Goal: Transaction & Acquisition: Purchase product/service

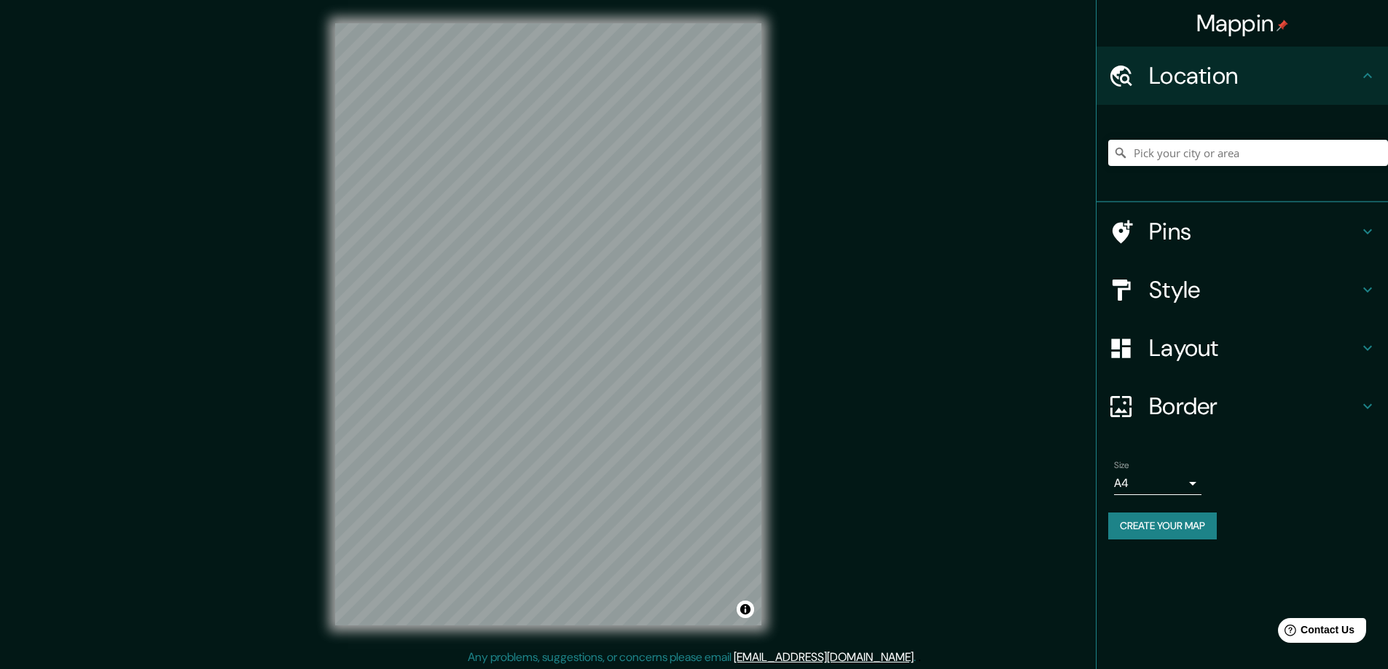
click at [1171, 292] on h4 "Style" at bounding box center [1254, 289] width 210 height 29
click at [1171, 291] on div "Style" at bounding box center [1241, 290] width 291 height 58
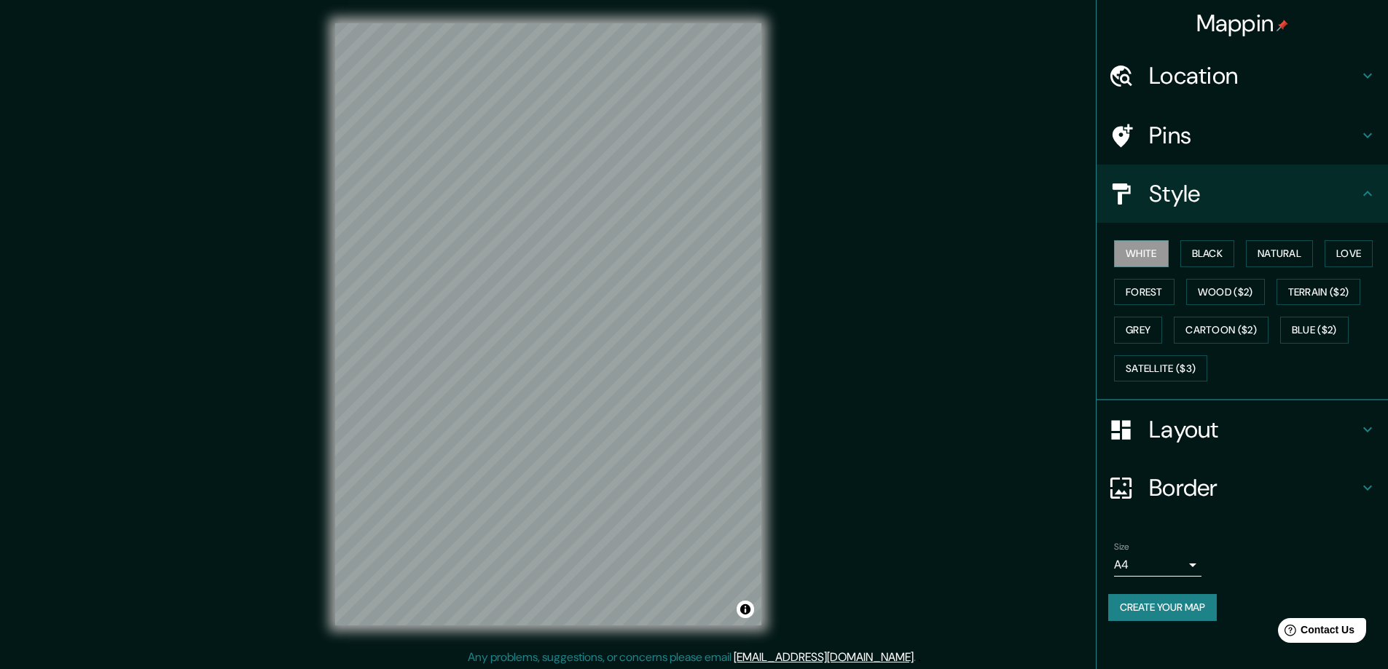
click at [1061, 281] on div "Mappin Location Pins Style White Black Natural Love Forest Wood ($2) Terrain ($…" at bounding box center [694, 336] width 1388 height 672
click at [1214, 252] on button "Black" at bounding box center [1207, 253] width 55 height 27
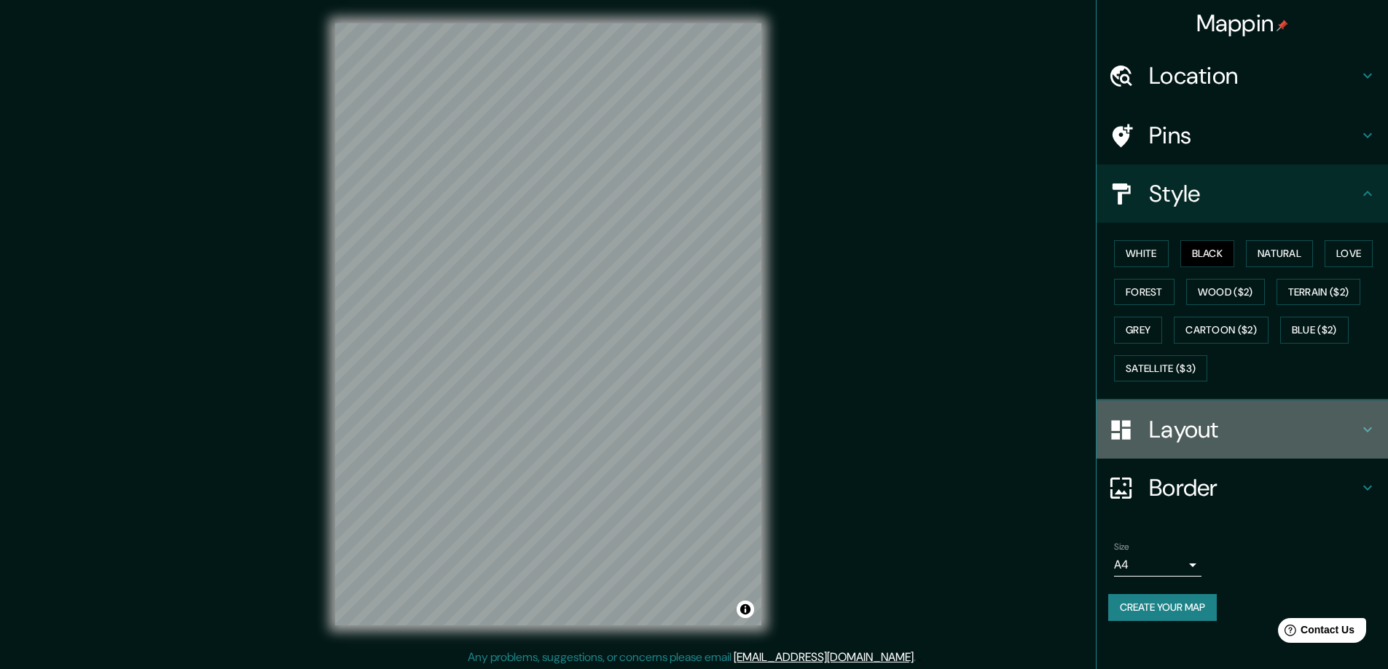
click at [1180, 428] on h4 "Layout" at bounding box center [1254, 429] width 210 height 29
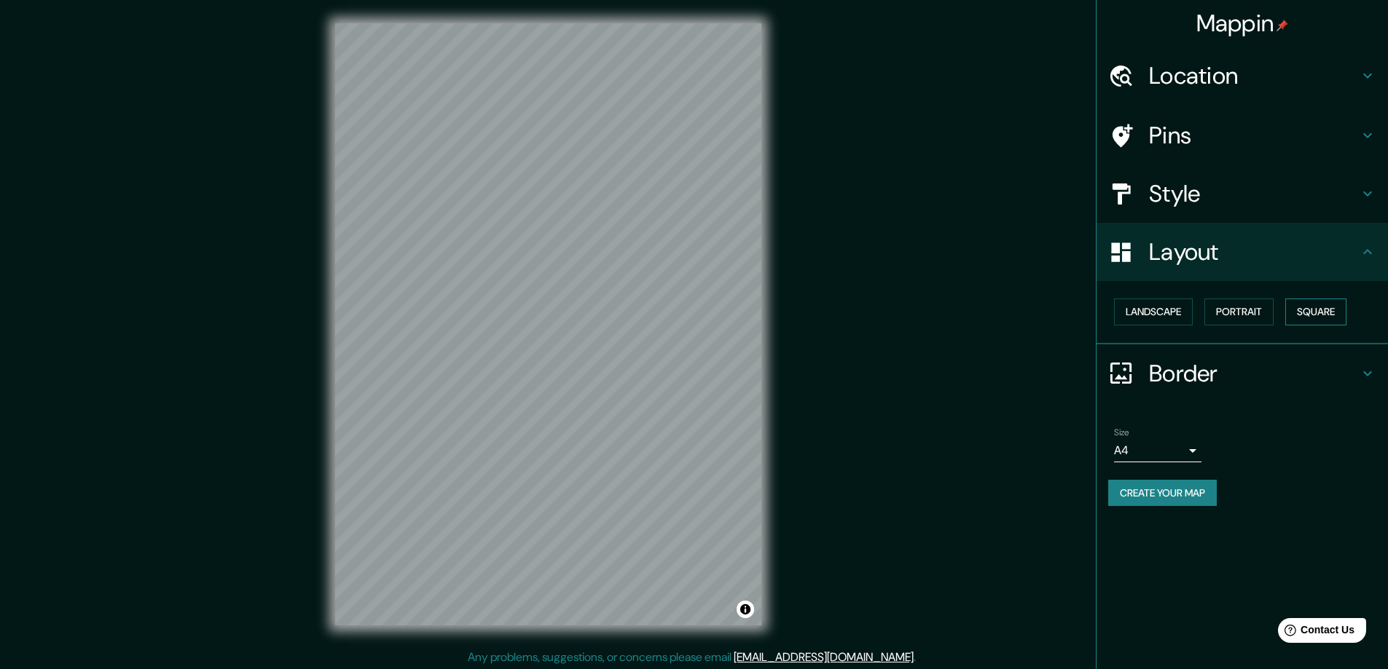
click at [1313, 299] on button "Square" at bounding box center [1315, 312] width 61 height 27
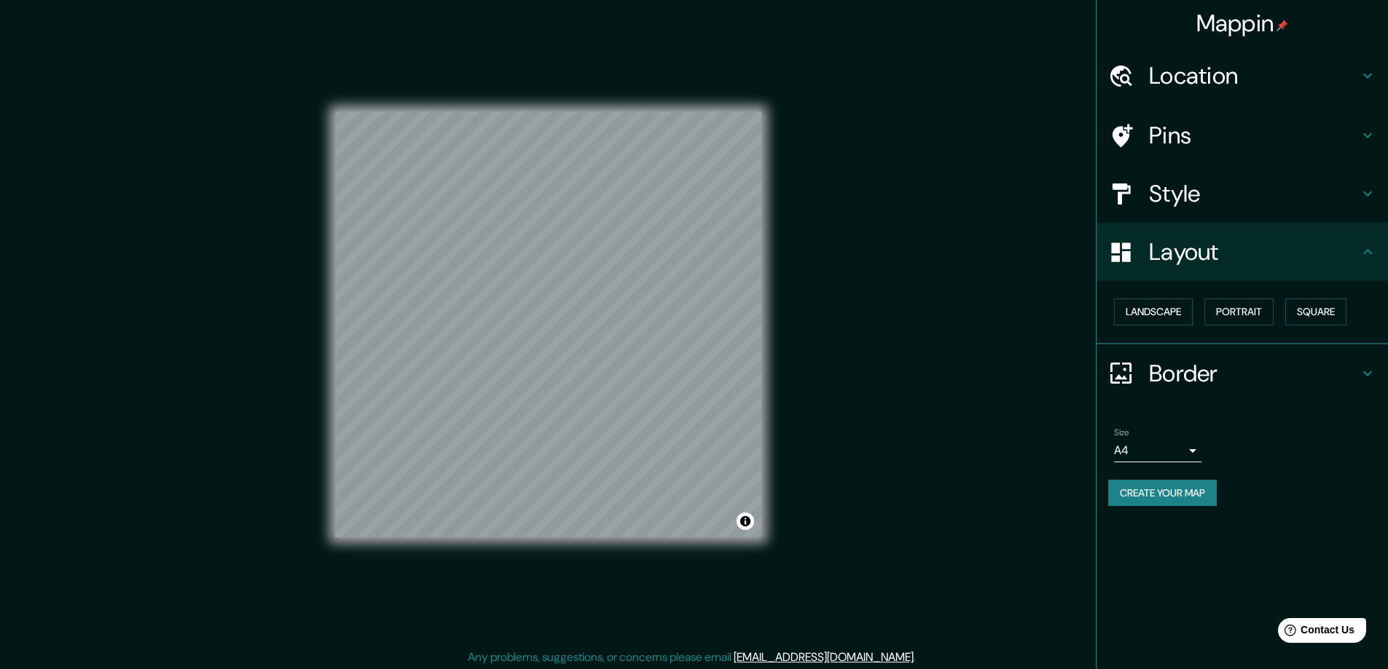
click at [1193, 450] on body "Mappin Location Pins Style Layout Landscape Portrait Square Border Choose a bor…" at bounding box center [694, 334] width 1388 height 669
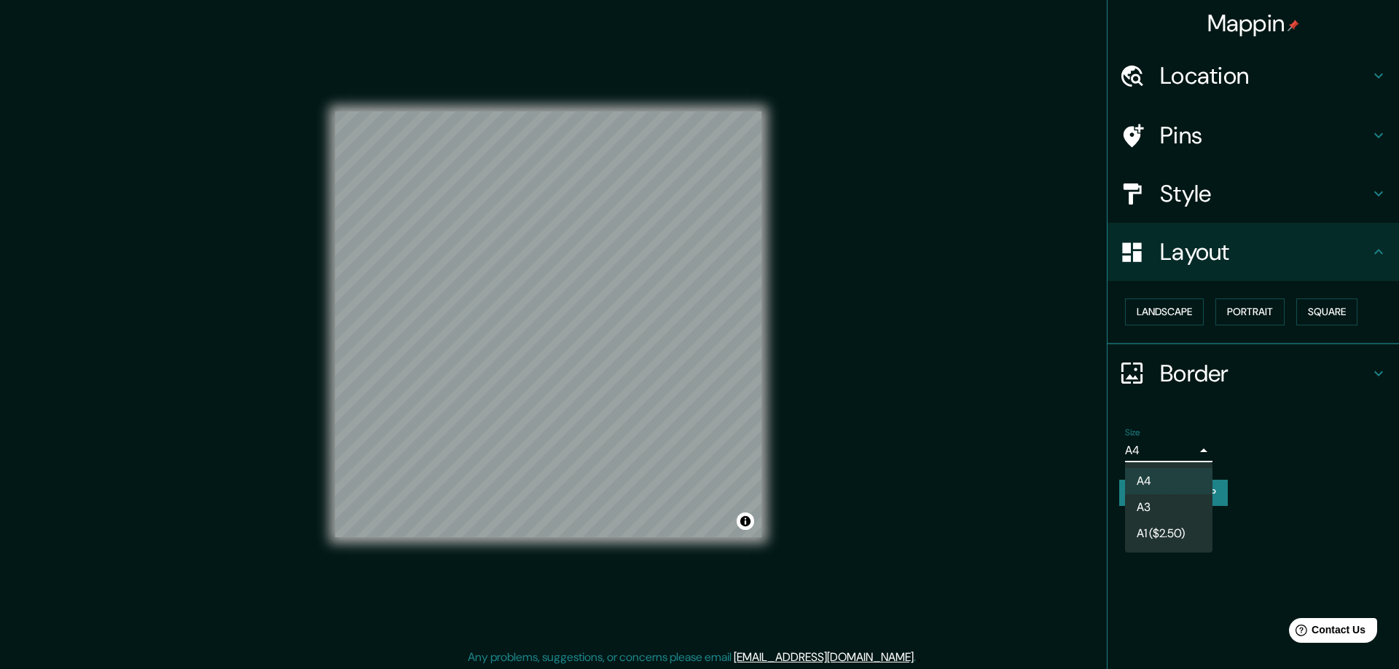
click at [1152, 503] on li "A3" at bounding box center [1168, 508] width 87 height 26
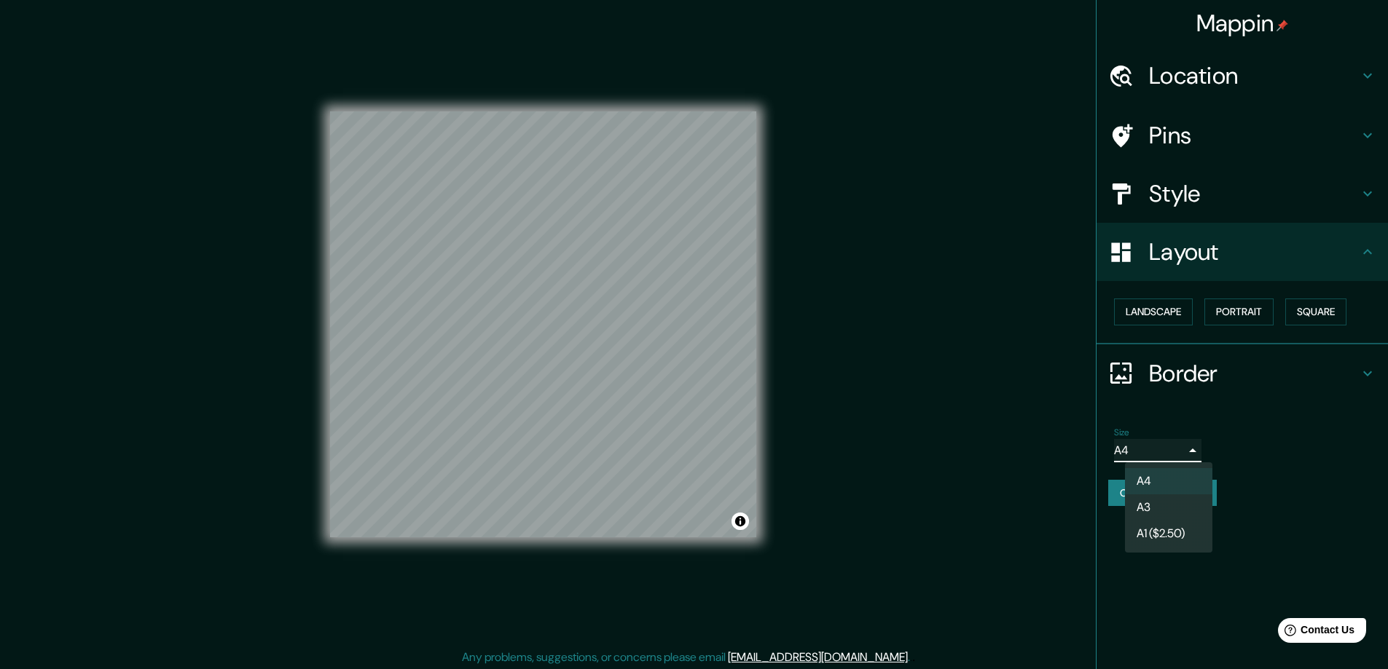
type input "a4"
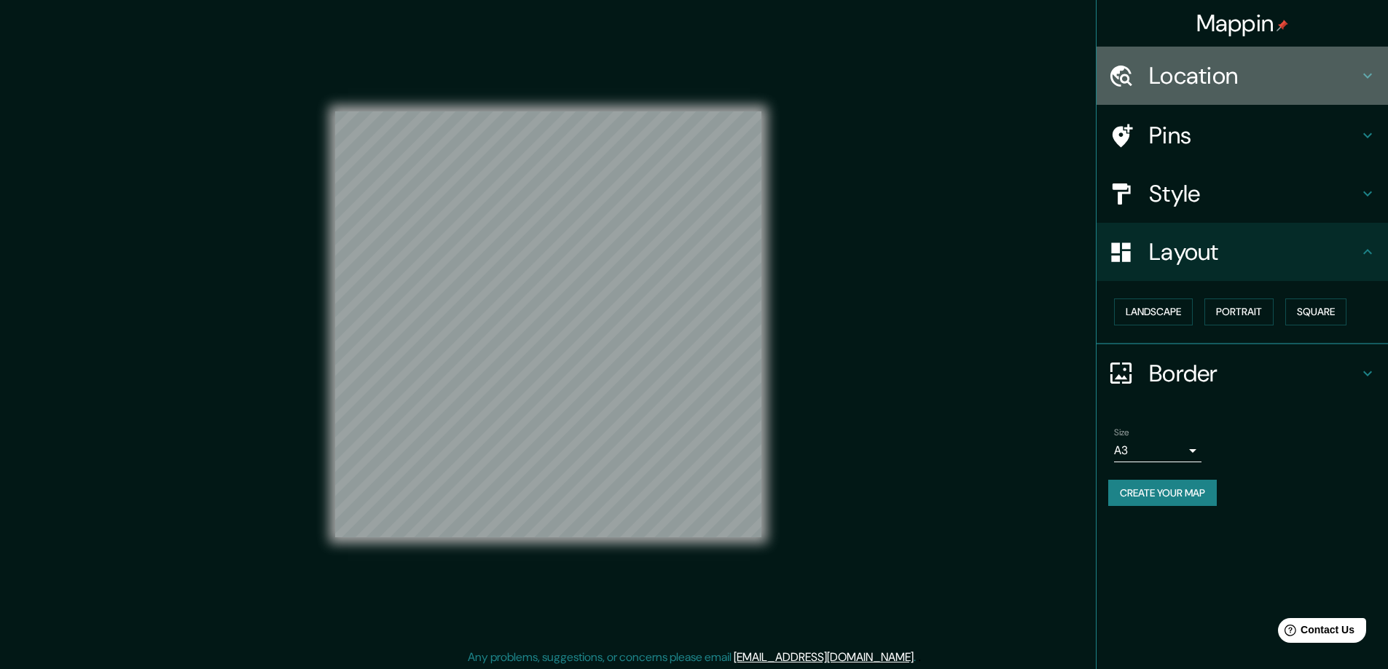
click at [1177, 72] on h4 "Location" at bounding box center [1254, 75] width 210 height 29
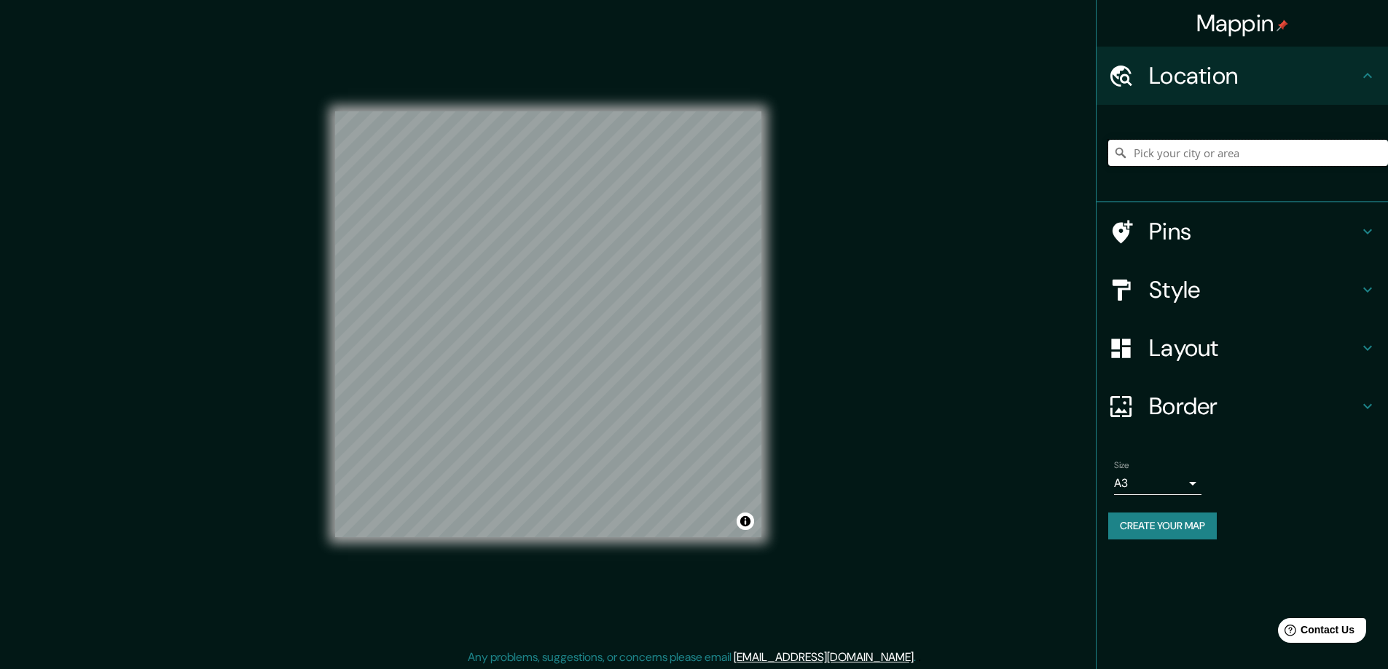
paste input "[STREET_ADDRESS]"
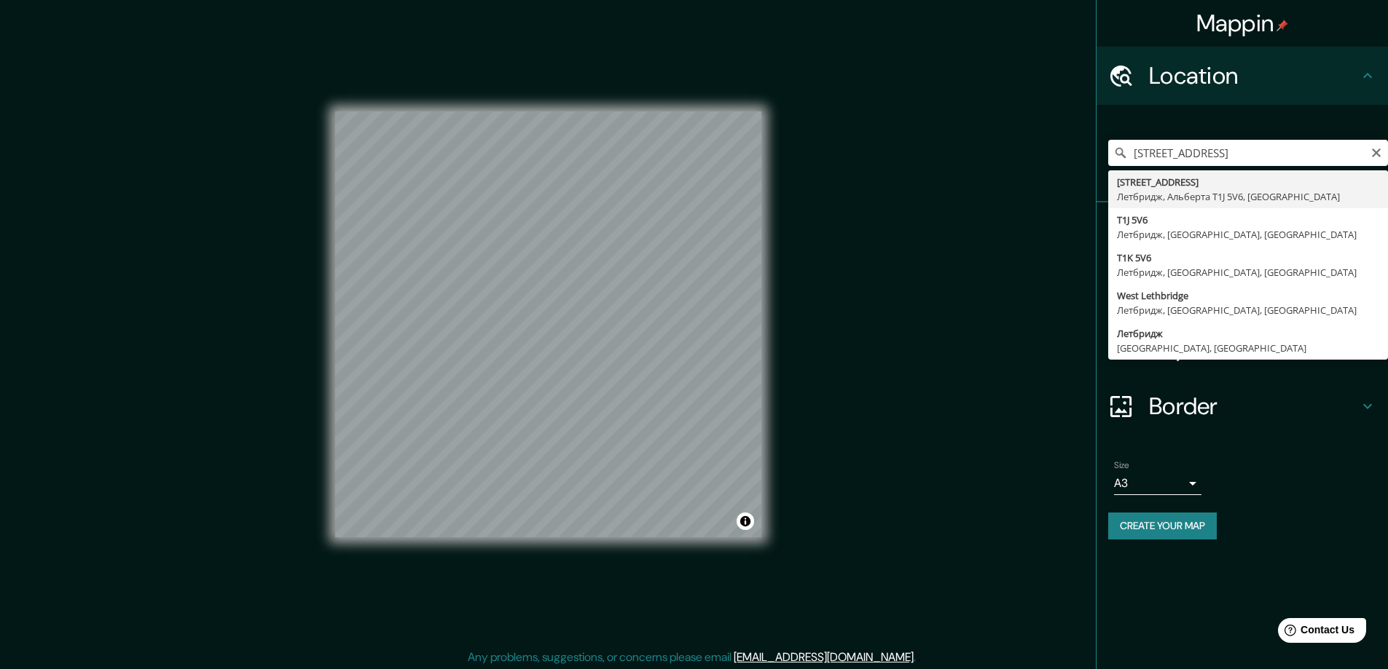
type input "[STREET_ADDRESS]"
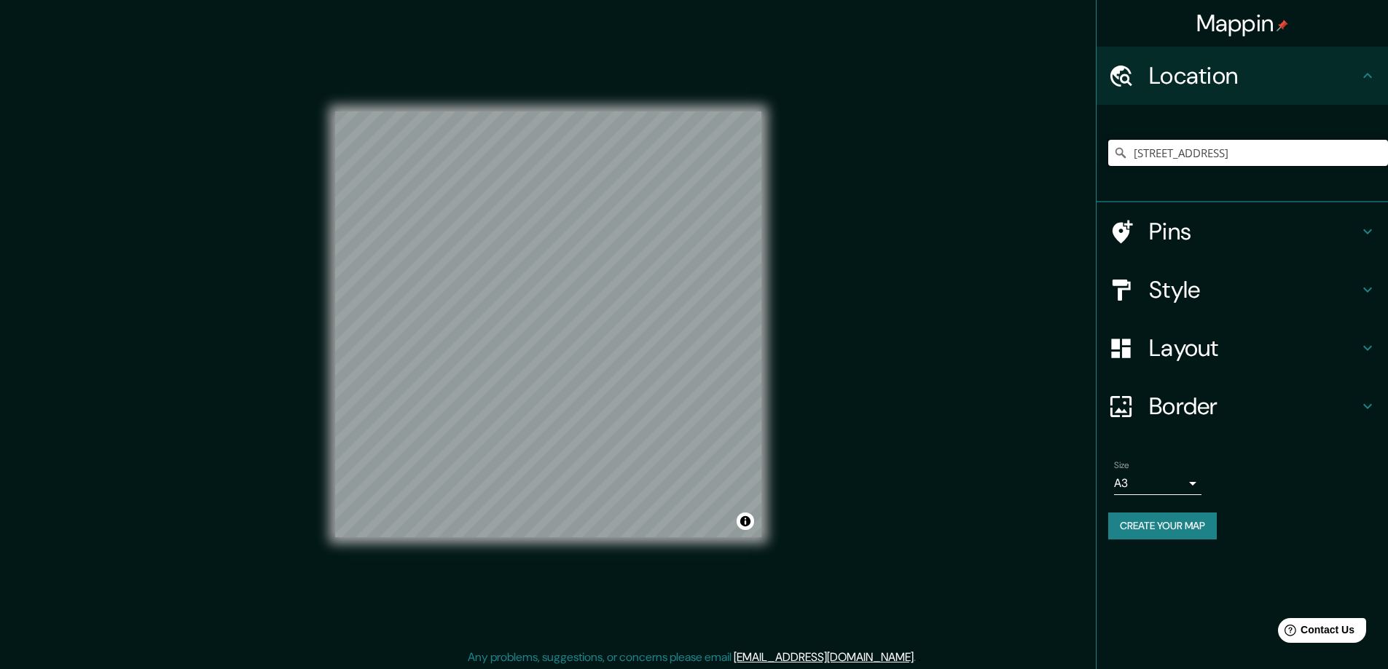
scroll to position [0, 0]
click at [1128, 530] on button "Create your map" at bounding box center [1162, 526] width 109 height 27
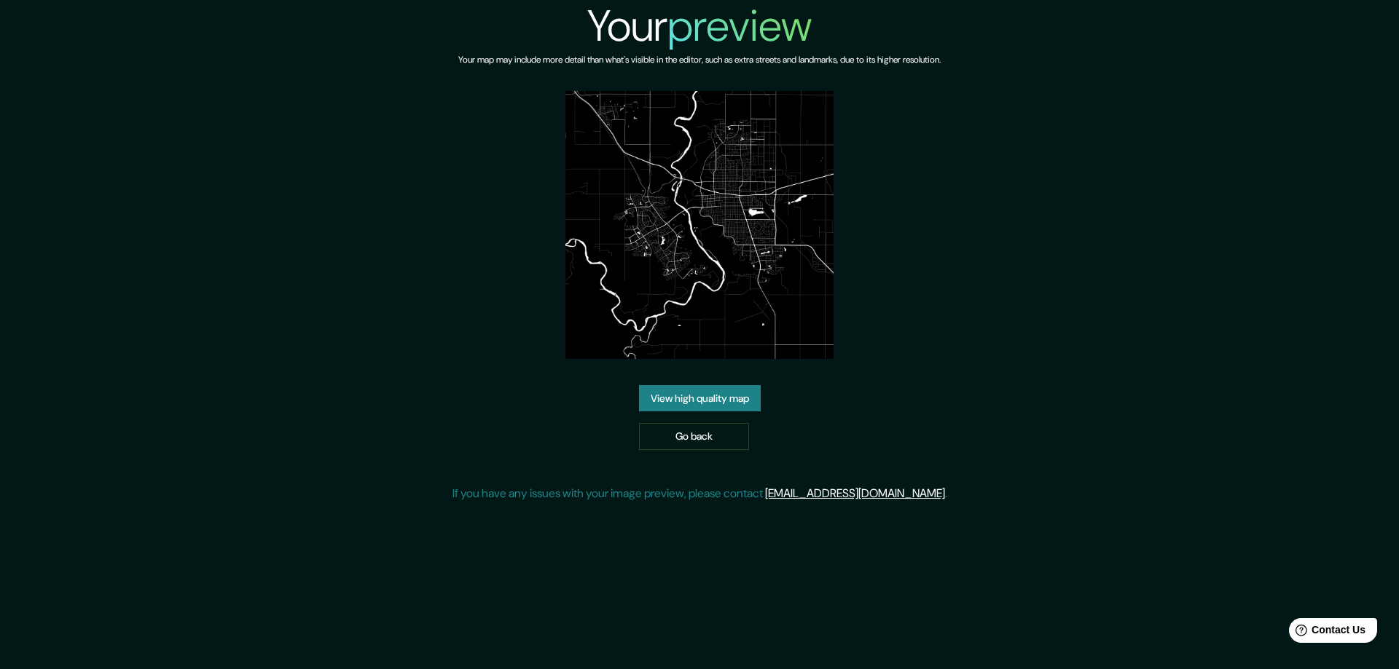
click at [687, 392] on link "View high quality map" at bounding box center [700, 398] width 122 height 27
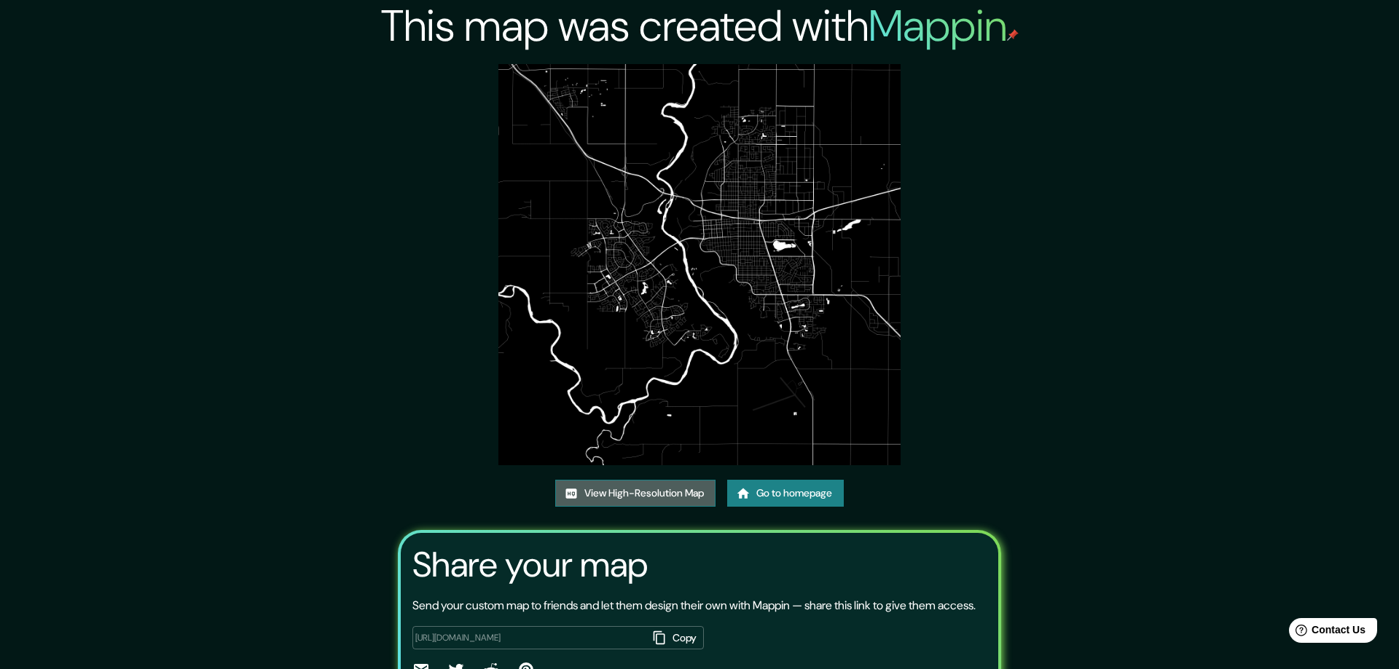
click at [656, 489] on link "View High-Resolution Map" at bounding box center [635, 493] width 160 height 27
click at [759, 490] on link "Go to homepage" at bounding box center [785, 493] width 117 height 27
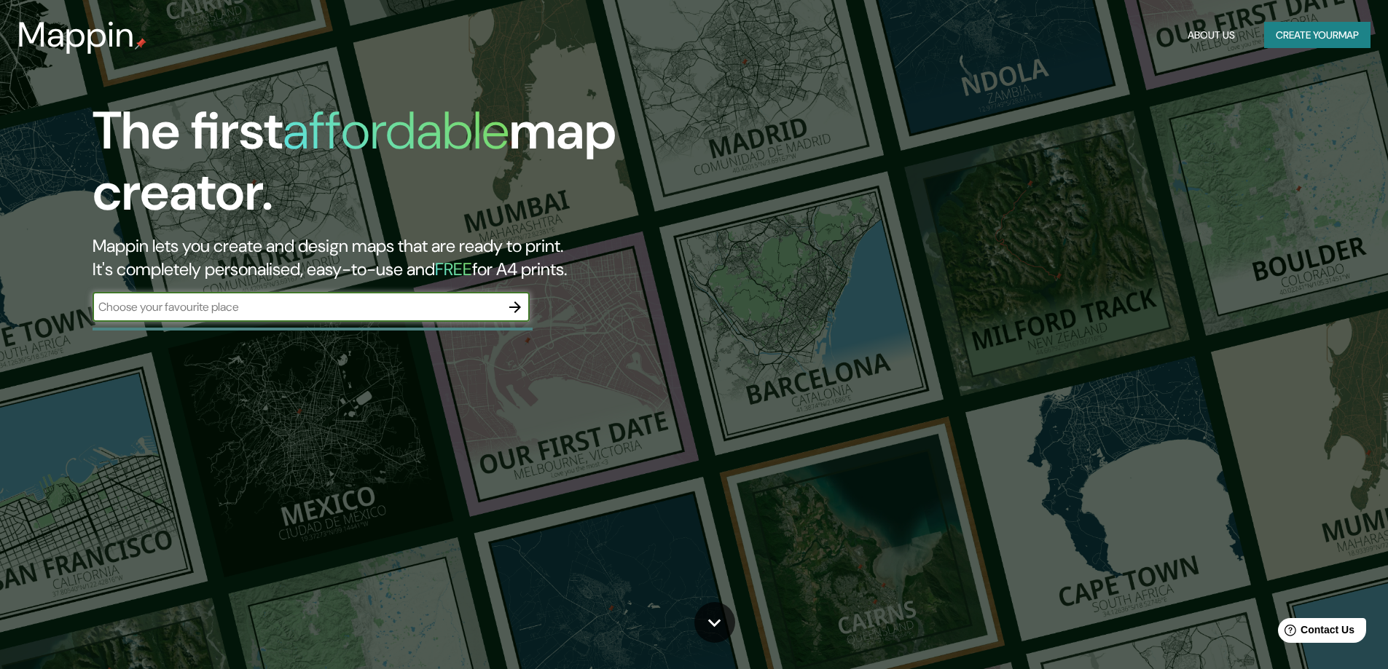
click at [514, 303] on icon "button" at bounding box center [514, 307] width 17 height 17
